Goal: Information Seeking & Learning: Learn about a topic

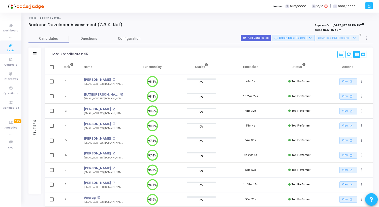
click at [11, 49] on span "Tests" at bounding box center [11, 51] width 8 height 4
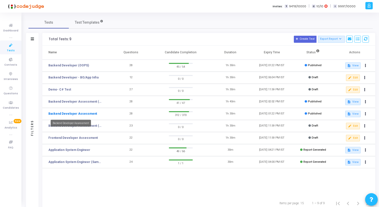
click at [72, 114] on link "Backend Developer Assessment" at bounding box center [72, 114] width 49 height 5
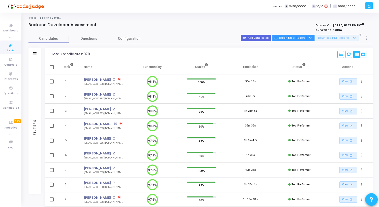
click at [312, 39] on icon at bounding box center [310, 38] width 3 height 3
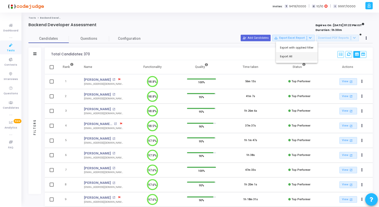
click at [282, 56] on button "Export All" at bounding box center [297, 56] width 42 height 9
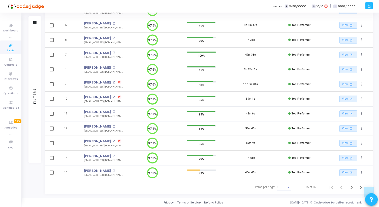
click at [282, 188] on div "15" at bounding box center [282, 188] width 10 height 4
click at [279, 186] on span "50" at bounding box center [284, 184] width 14 height 9
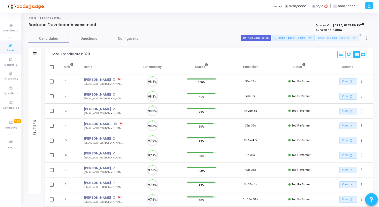
scroll to position [11, 13]
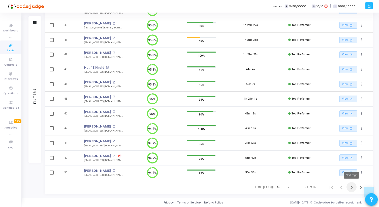
click at [351, 188] on icon "Next page" at bounding box center [351, 187] width 7 height 7
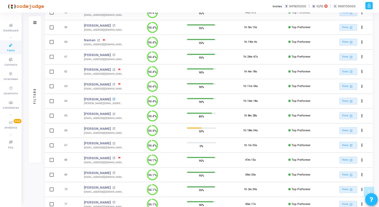
click at [112, 99] on mat-icon "open_in_new" at bounding box center [113, 99] width 3 height 3
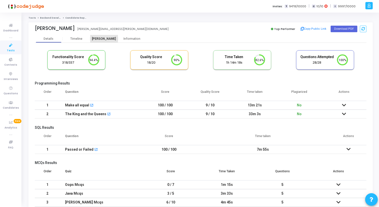
click at [106, 38] on div "[PERSON_NAME]" at bounding box center [104, 39] width 28 height 4
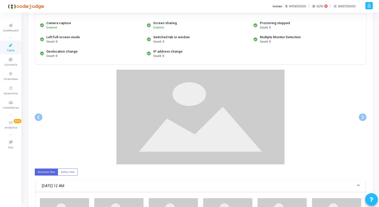
scroll to position [46, 0]
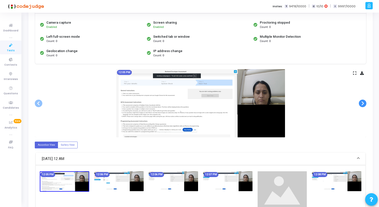
click at [363, 103] on span at bounding box center [363, 104] width 8 height 8
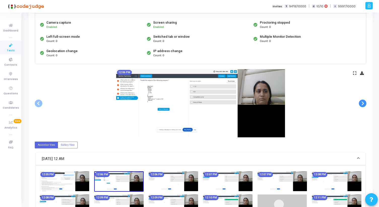
click at [363, 103] on span at bounding box center [363, 104] width 8 height 8
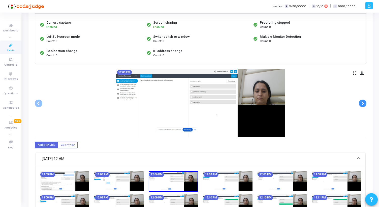
click at [363, 103] on span at bounding box center [363, 104] width 8 height 8
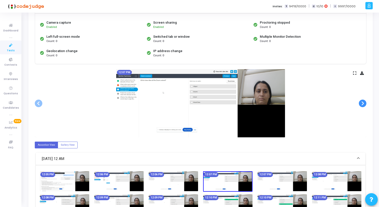
click at [363, 103] on span at bounding box center [363, 104] width 8 height 8
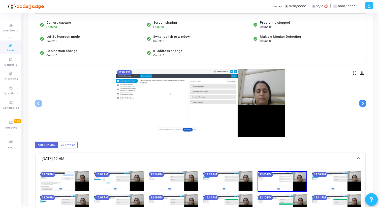
click at [363, 103] on span at bounding box center [363, 104] width 8 height 8
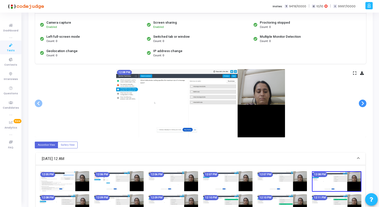
click at [363, 103] on span at bounding box center [363, 104] width 8 height 8
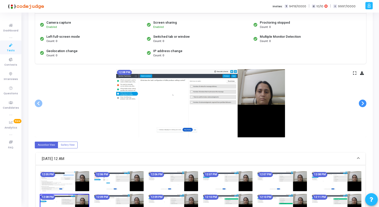
click at [363, 103] on span at bounding box center [363, 104] width 8 height 8
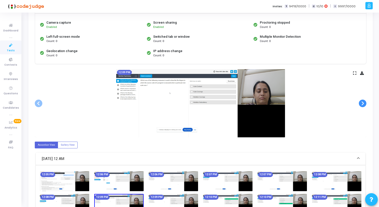
click at [363, 103] on span at bounding box center [363, 104] width 8 height 8
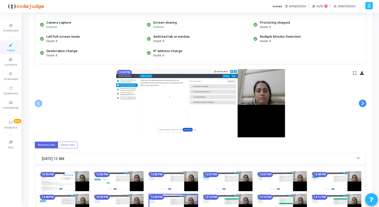
click at [363, 103] on span at bounding box center [363, 104] width 8 height 8
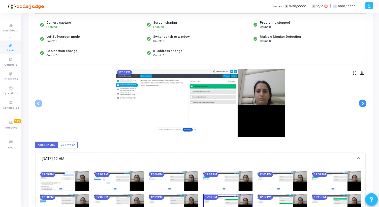
click at [363, 103] on span at bounding box center [363, 104] width 8 height 8
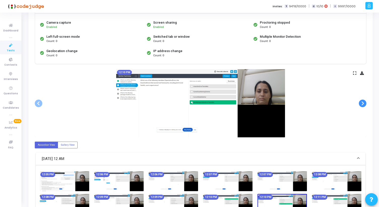
click at [363, 103] on span at bounding box center [363, 104] width 8 height 8
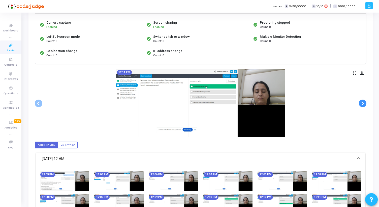
click at [363, 103] on span at bounding box center [363, 104] width 8 height 8
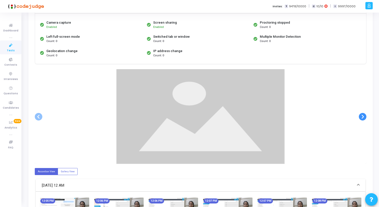
click at [363, 113] on span at bounding box center [363, 117] width 8 height 8
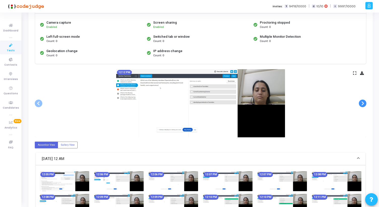
click at [363, 103] on span at bounding box center [363, 104] width 8 height 8
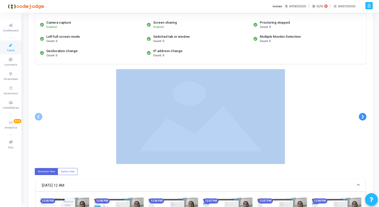
click at [363, 103] on div at bounding box center [201, 116] width 332 height 95
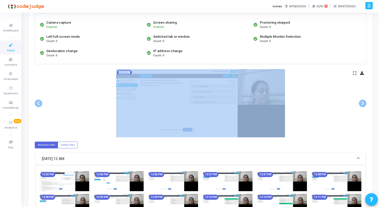
click at [346, 116] on div "12:13 PM" at bounding box center [201, 103] width 332 height 68
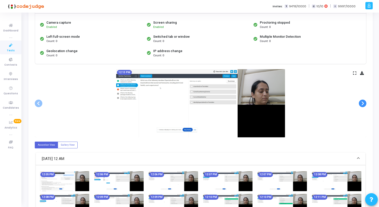
click at [364, 103] on span at bounding box center [363, 104] width 8 height 8
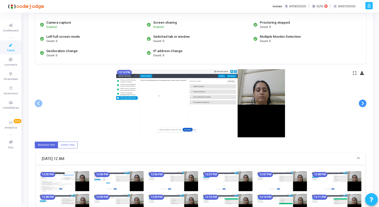
click at [364, 103] on span at bounding box center [363, 104] width 8 height 8
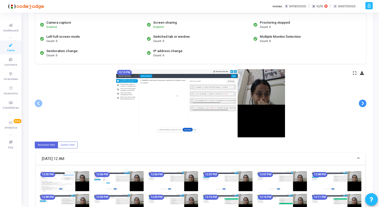
click at [364, 103] on span at bounding box center [363, 104] width 8 height 8
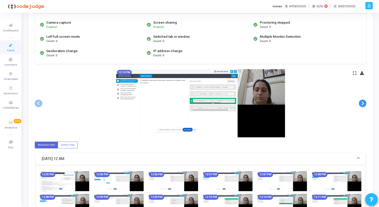
click at [364, 103] on span at bounding box center [363, 104] width 8 height 8
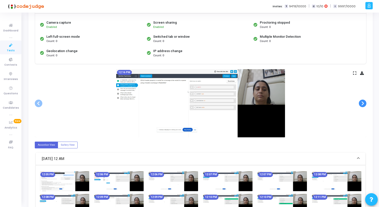
click at [364, 103] on span at bounding box center [363, 104] width 8 height 8
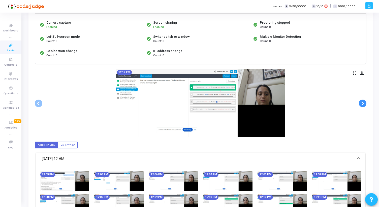
click at [364, 103] on span at bounding box center [363, 104] width 8 height 8
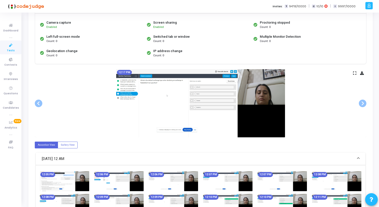
scroll to position [0, 0]
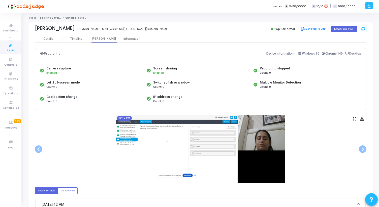
click at [132, 39] on div "Information" at bounding box center [132, 39] width 28 height 4
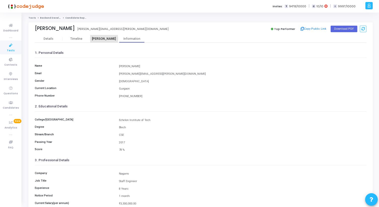
click at [106, 39] on div "[PERSON_NAME]" at bounding box center [104, 39] width 28 height 4
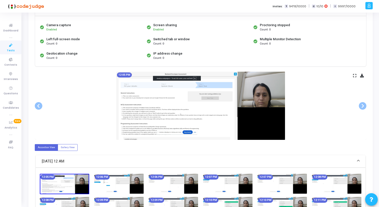
scroll to position [52, 0]
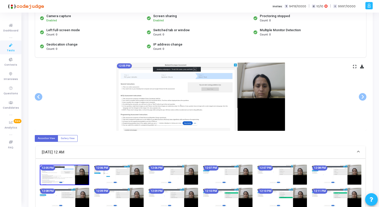
click at [353, 67] on div "12:05 PM" at bounding box center [201, 97] width 332 height 68
click at [356, 67] on icon at bounding box center [354, 66] width 3 height 3
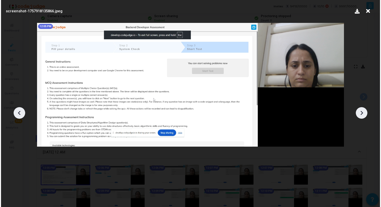
scroll to position [0, 0]
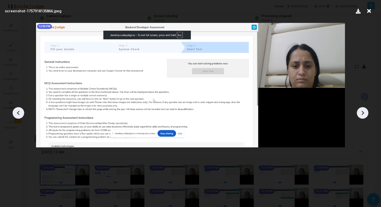
click at [361, 113] on icon at bounding box center [363, 113] width 8 height 8
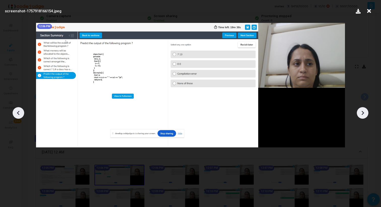
click at [361, 112] on icon at bounding box center [363, 113] width 8 height 8
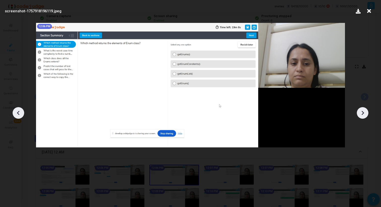
click at [361, 112] on icon at bounding box center [363, 113] width 8 height 8
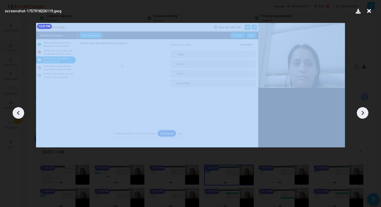
click at [361, 112] on icon at bounding box center [363, 113] width 8 height 8
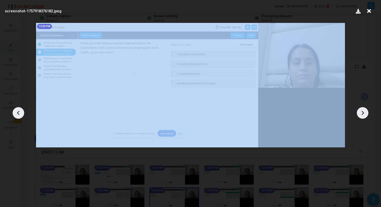
click at [361, 112] on icon at bounding box center [363, 113] width 8 height 8
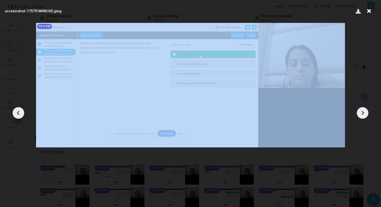
click at [361, 112] on icon at bounding box center [363, 113] width 8 height 8
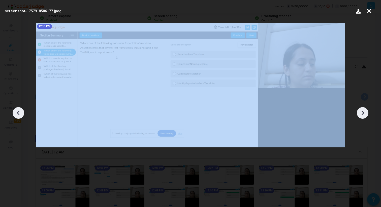
click at [361, 112] on icon at bounding box center [363, 113] width 8 height 8
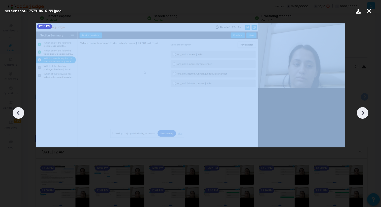
click at [361, 112] on icon at bounding box center [363, 113] width 8 height 8
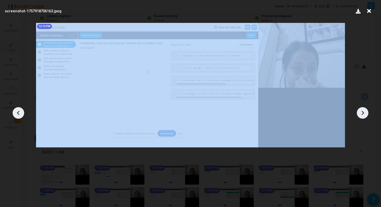
click at [361, 112] on icon at bounding box center [363, 113] width 8 height 8
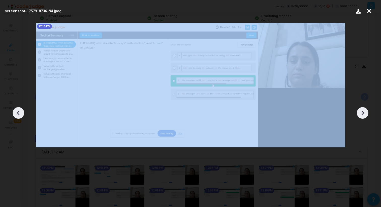
click at [361, 112] on icon at bounding box center [363, 113] width 8 height 8
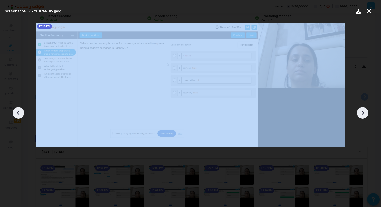
click at [361, 112] on icon at bounding box center [363, 113] width 8 height 8
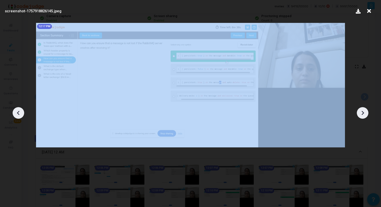
click at [361, 112] on icon at bounding box center [363, 113] width 8 height 8
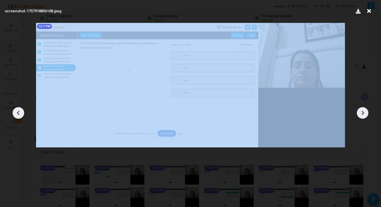
click at [361, 112] on icon at bounding box center [363, 113] width 8 height 8
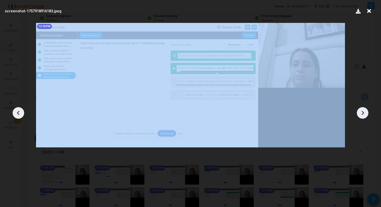
click at [361, 112] on icon at bounding box center [363, 113] width 8 height 8
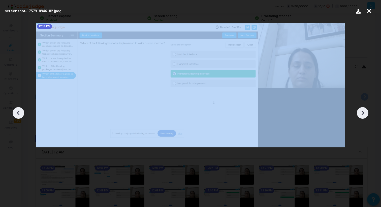
click at [361, 112] on icon at bounding box center [363, 113] width 8 height 8
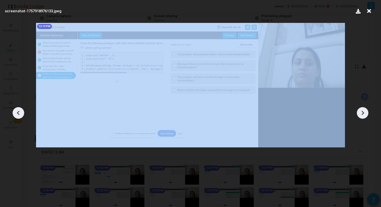
click at [361, 112] on icon at bounding box center [363, 113] width 8 height 8
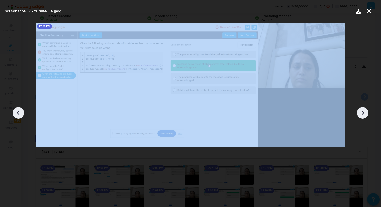
click at [361, 112] on icon at bounding box center [363, 113] width 8 height 8
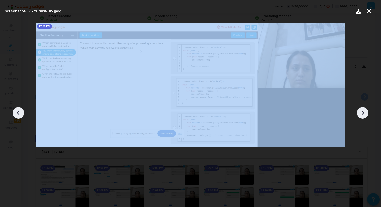
click at [361, 112] on icon at bounding box center [363, 113] width 8 height 8
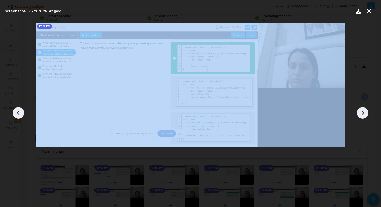
click at [361, 112] on icon at bounding box center [363, 113] width 8 height 8
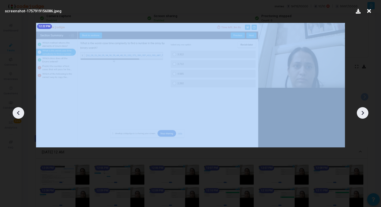
click at [361, 112] on icon at bounding box center [363, 113] width 8 height 8
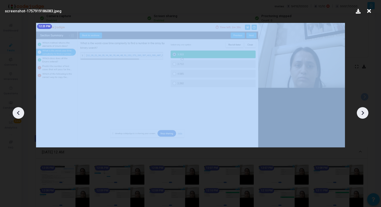
click at [361, 112] on icon at bounding box center [363, 113] width 8 height 8
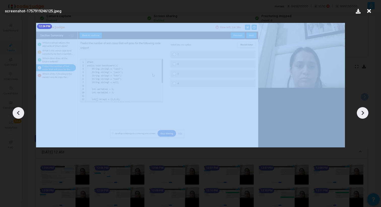
click at [361, 112] on icon at bounding box center [363, 113] width 8 height 8
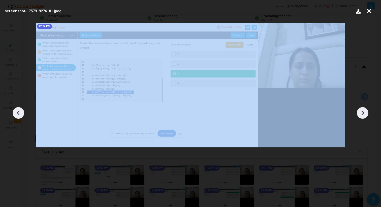
click at [361, 112] on icon at bounding box center [363, 113] width 8 height 8
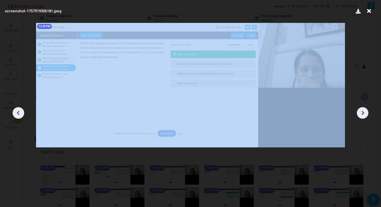
click at [361, 112] on icon at bounding box center [363, 113] width 8 height 8
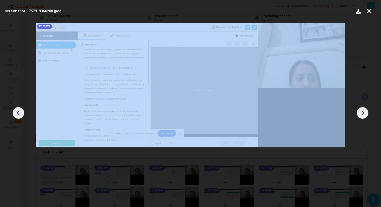
click at [361, 112] on icon at bounding box center [363, 113] width 8 height 8
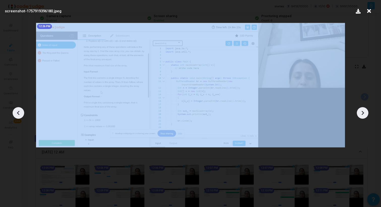
click at [361, 112] on icon at bounding box center [363, 113] width 8 height 8
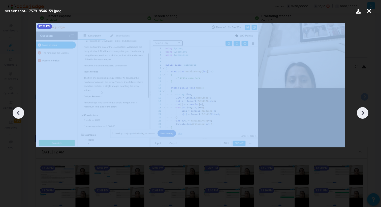
click at [361, 112] on icon at bounding box center [363, 113] width 8 height 8
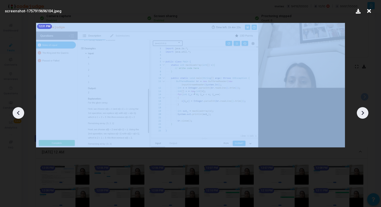
click at [361, 112] on icon at bounding box center [363, 113] width 8 height 8
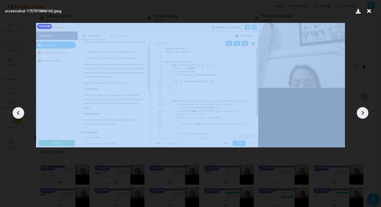
click at [361, 112] on icon at bounding box center [363, 113] width 8 height 8
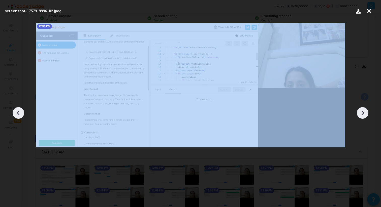
click at [361, 112] on icon at bounding box center [363, 113] width 8 height 8
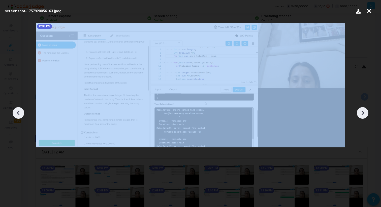
click at [361, 112] on icon at bounding box center [363, 113] width 8 height 8
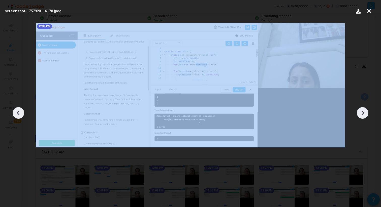
click at [361, 112] on icon at bounding box center [363, 113] width 8 height 8
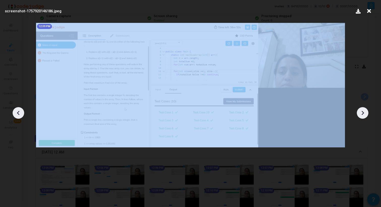
click at [361, 112] on icon at bounding box center [363, 113] width 8 height 8
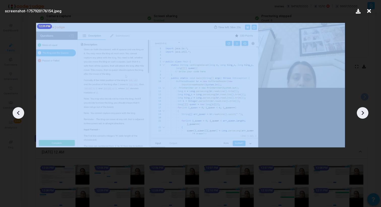
click at [361, 112] on icon at bounding box center [363, 113] width 8 height 8
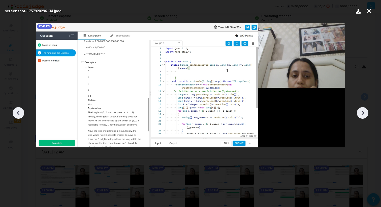
click at [361, 112] on icon at bounding box center [363, 113] width 8 height 8
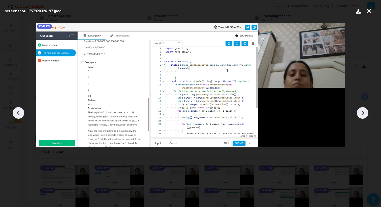
click at [361, 112] on icon at bounding box center [363, 113] width 8 height 8
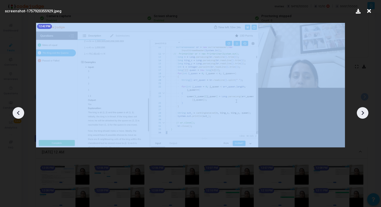
click at [361, 112] on icon at bounding box center [363, 113] width 8 height 8
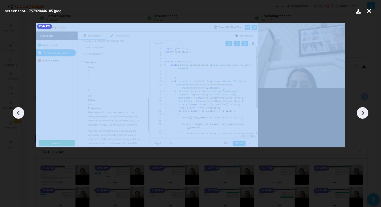
click at [361, 112] on icon at bounding box center [363, 113] width 8 height 8
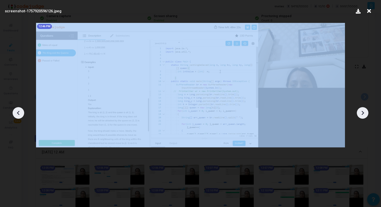
click at [361, 112] on icon at bounding box center [363, 113] width 8 height 8
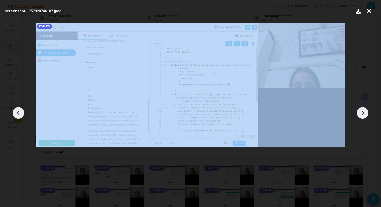
click at [361, 112] on icon at bounding box center [363, 113] width 8 height 8
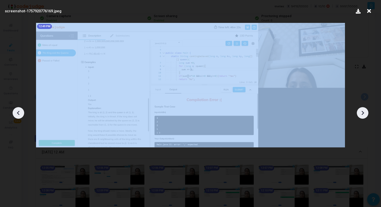
click at [361, 112] on icon at bounding box center [363, 113] width 8 height 8
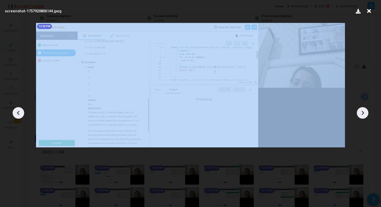
click at [361, 112] on icon at bounding box center [363, 113] width 8 height 8
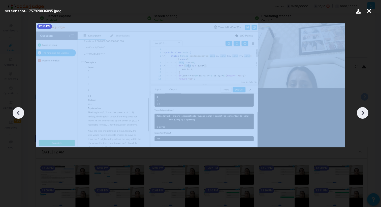
click at [361, 112] on icon at bounding box center [363, 113] width 8 height 8
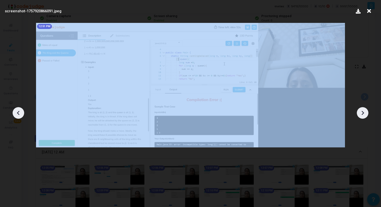
click at [361, 112] on icon at bounding box center [363, 113] width 8 height 8
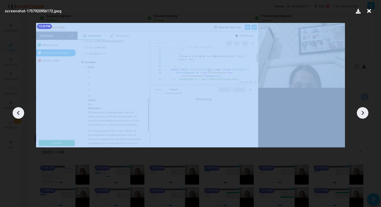
click at [361, 112] on icon at bounding box center [363, 113] width 8 height 8
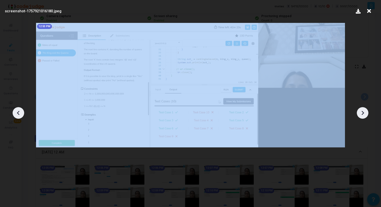
click at [361, 112] on icon at bounding box center [363, 113] width 8 height 8
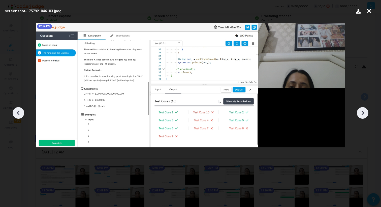
click at [357, 91] on div at bounding box center [190, 111] width 381 height 192
click at [367, 10] on icon at bounding box center [369, 11] width 8 height 10
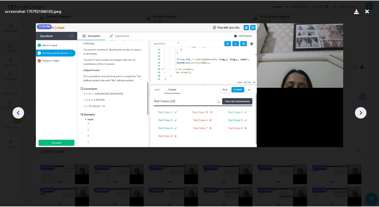
scroll to position [52, 0]
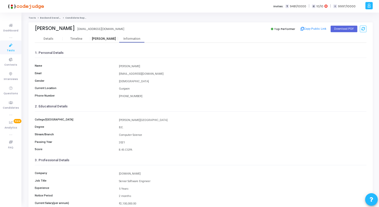
click at [103, 39] on div "[PERSON_NAME]" at bounding box center [104, 39] width 28 height 4
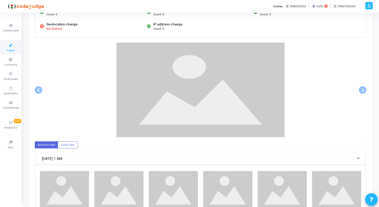
scroll to position [77, 0]
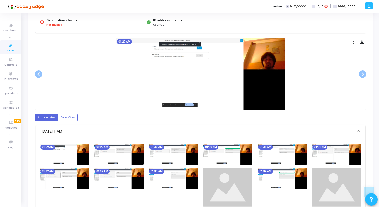
click at [355, 43] on icon at bounding box center [354, 42] width 3 height 3
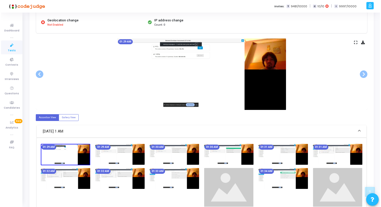
scroll to position [0, 0]
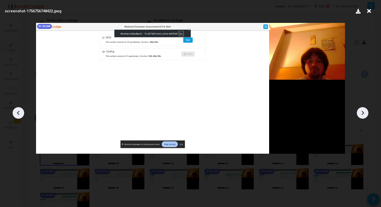
click at [365, 111] on icon at bounding box center [363, 113] width 8 height 8
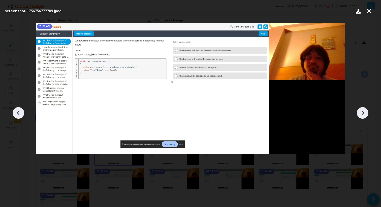
click at [365, 111] on icon at bounding box center [363, 113] width 8 height 8
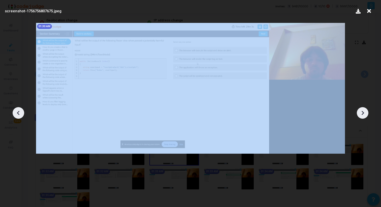
click at [365, 111] on icon at bounding box center [363, 113] width 8 height 8
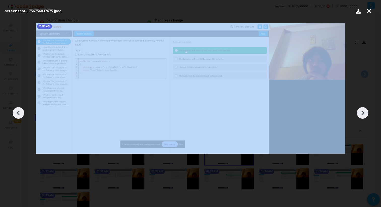
click at [365, 111] on icon at bounding box center [363, 113] width 8 height 8
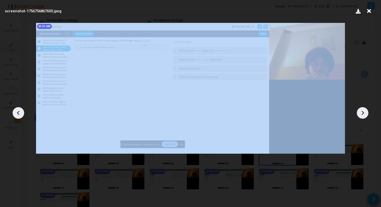
click at [365, 111] on icon at bounding box center [363, 113] width 8 height 8
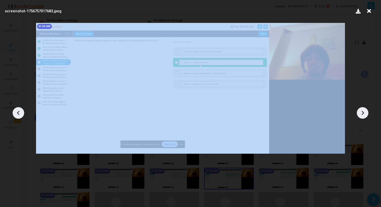
click at [365, 111] on icon at bounding box center [363, 113] width 8 height 8
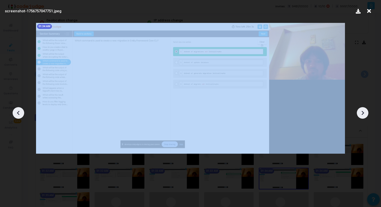
click at [365, 111] on icon at bounding box center [363, 113] width 8 height 8
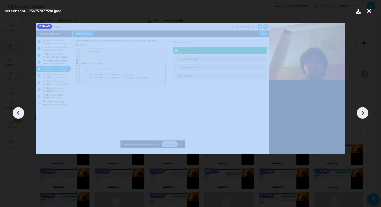
click at [365, 111] on icon at bounding box center [363, 113] width 8 height 8
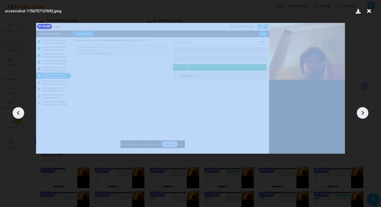
click at [365, 111] on icon at bounding box center [363, 113] width 8 height 8
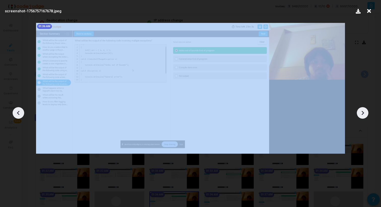
click at [365, 111] on icon at bounding box center [363, 113] width 8 height 8
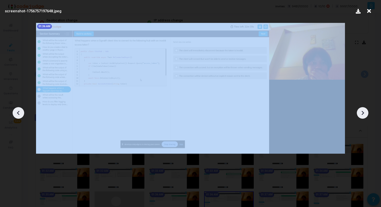
click at [365, 111] on icon at bounding box center [363, 113] width 8 height 8
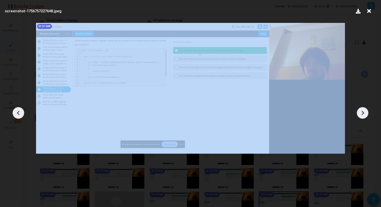
click at [365, 111] on icon at bounding box center [363, 113] width 8 height 8
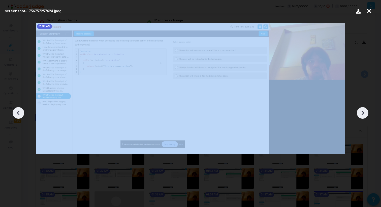
click at [365, 111] on icon at bounding box center [363, 113] width 8 height 8
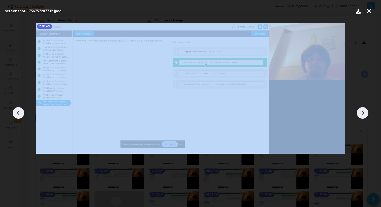
click at [365, 111] on icon at bounding box center [363, 113] width 8 height 8
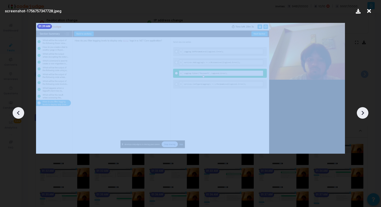
click at [365, 111] on icon at bounding box center [363, 113] width 8 height 8
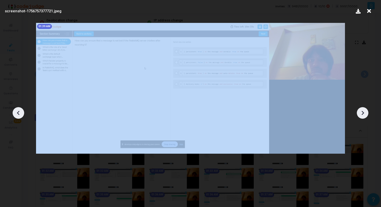
click at [365, 111] on icon at bounding box center [363, 113] width 8 height 8
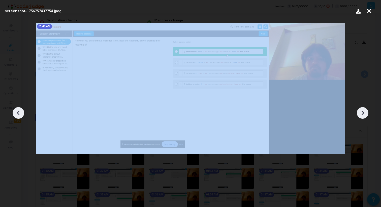
click at [365, 111] on icon at bounding box center [363, 113] width 8 height 8
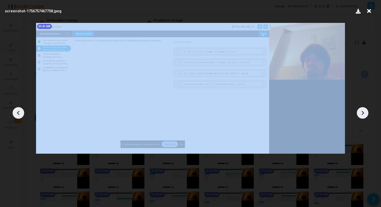
click at [365, 111] on icon at bounding box center [363, 113] width 8 height 8
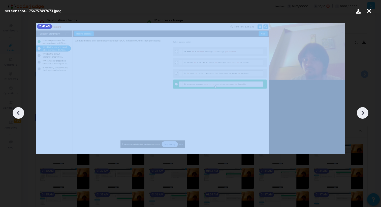
click at [365, 111] on icon at bounding box center [363, 113] width 8 height 8
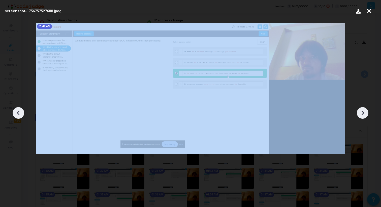
click at [365, 111] on icon at bounding box center [363, 113] width 8 height 8
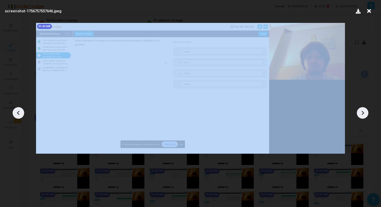
click at [365, 111] on icon at bounding box center [363, 113] width 8 height 8
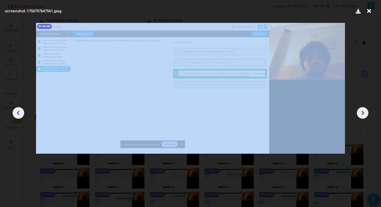
click at [365, 111] on icon at bounding box center [363, 113] width 8 height 8
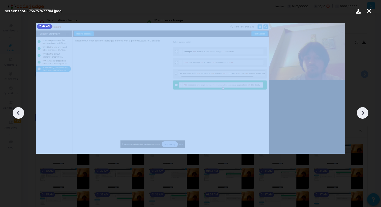
click at [365, 111] on icon at bounding box center [363, 113] width 8 height 8
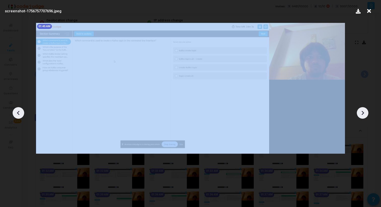
click at [365, 111] on icon at bounding box center [363, 113] width 8 height 8
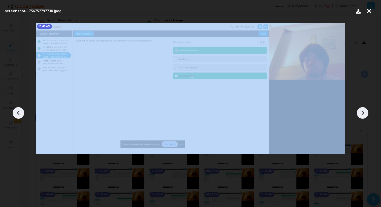
click at [365, 111] on icon at bounding box center [363, 113] width 8 height 8
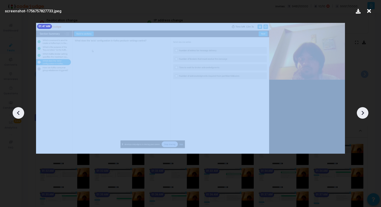
click at [365, 111] on icon at bounding box center [363, 113] width 8 height 8
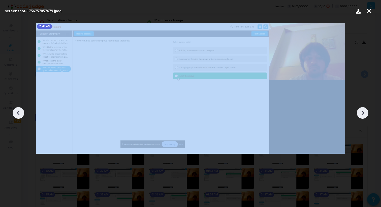
click at [365, 111] on icon at bounding box center [363, 113] width 8 height 8
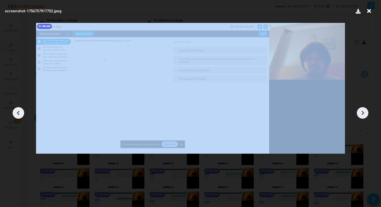
click at [365, 111] on icon at bounding box center [363, 113] width 8 height 8
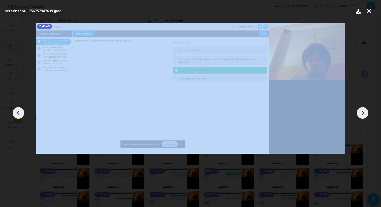
click at [365, 111] on icon at bounding box center [363, 113] width 8 height 8
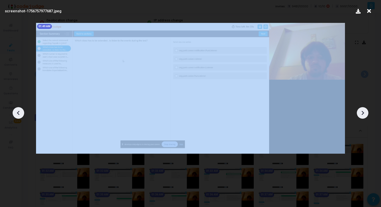
click at [365, 111] on icon at bounding box center [363, 113] width 8 height 8
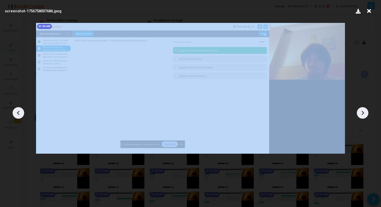
click at [365, 111] on icon at bounding box center [363, 113] width 8 height 8
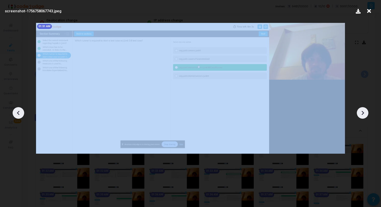
click at [365, 111] on icon at bounding box center [363, 113] width 8 height 8
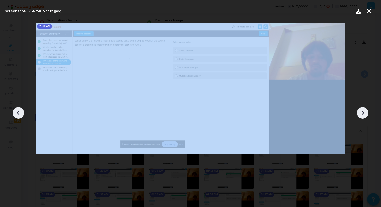
click at [365, 111] on icon at bounding box center [363, 113] width 8 height 8
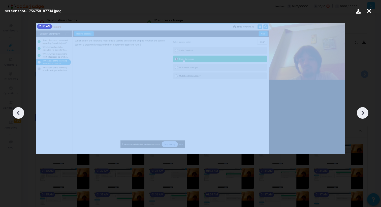
click at [365, 111] on icon at bounding box center [363, 113] width 8 height 8
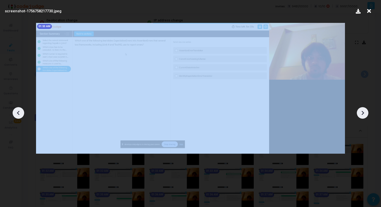
click at [365, 111] on icon at bounding box center [363, 113] width 8 height 8
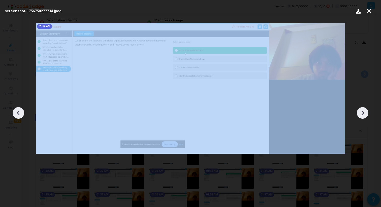
click at [365, 111] on icon at bounding box center [363, 113] width 8 height 8
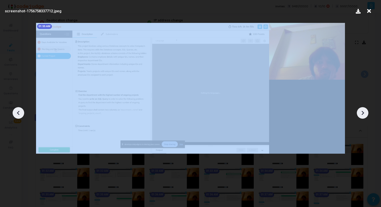
click at [365, 111] on icon at bounding box center [363, 113] width 8 height 8
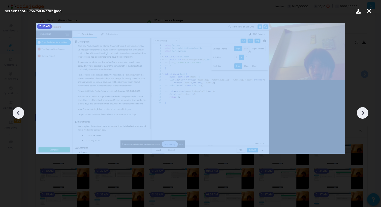
click at [365, 111] on icon at bounding box center [363, 113] width 8 height 8
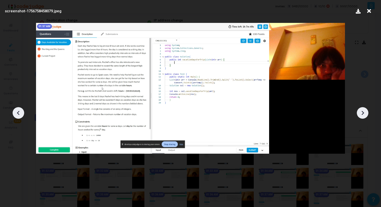
click at [370, 11] on icon at bounding box center [369, 11] width 8 height 10
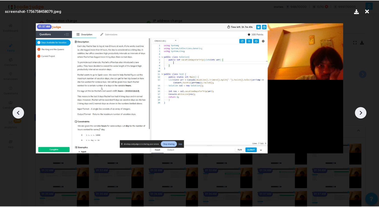
scroll to position [77, 0]
